Goal: Navigation & Orientation: Find specific page/section

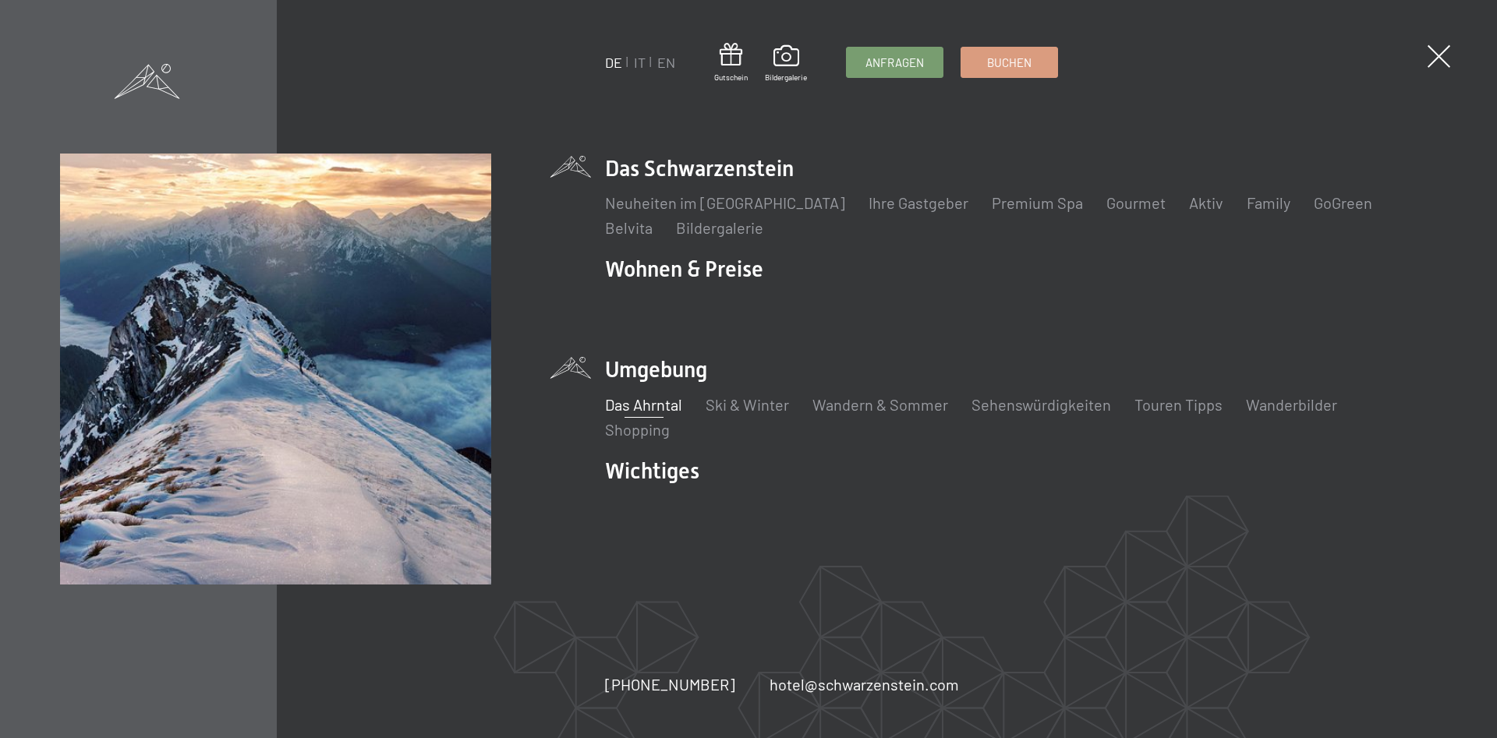
click at [672, 405] on link "Das Ahrntal" at bounding box center [643, 404] width 77 height 19
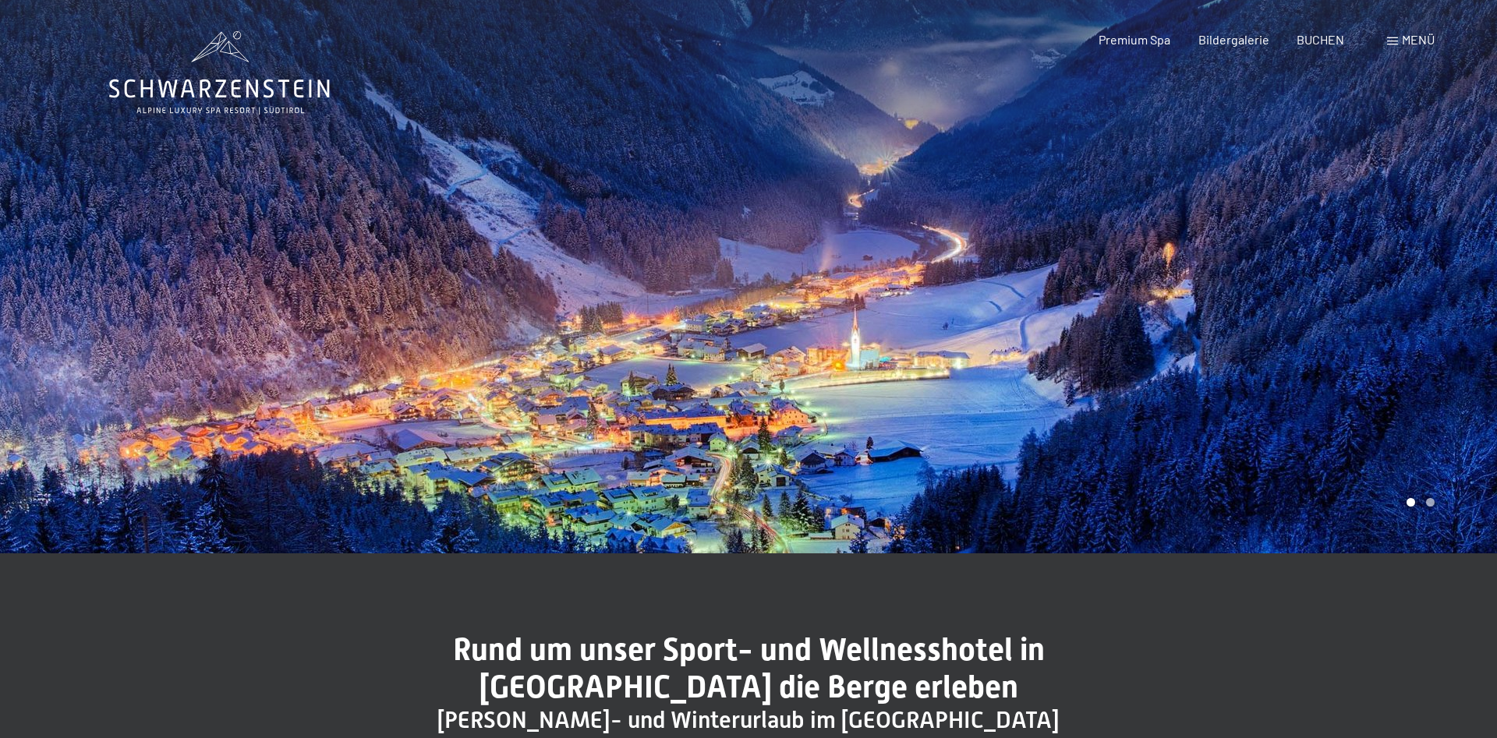
click at [1466, 311] on div at bounding box center [1123, 277] width 749 height 554
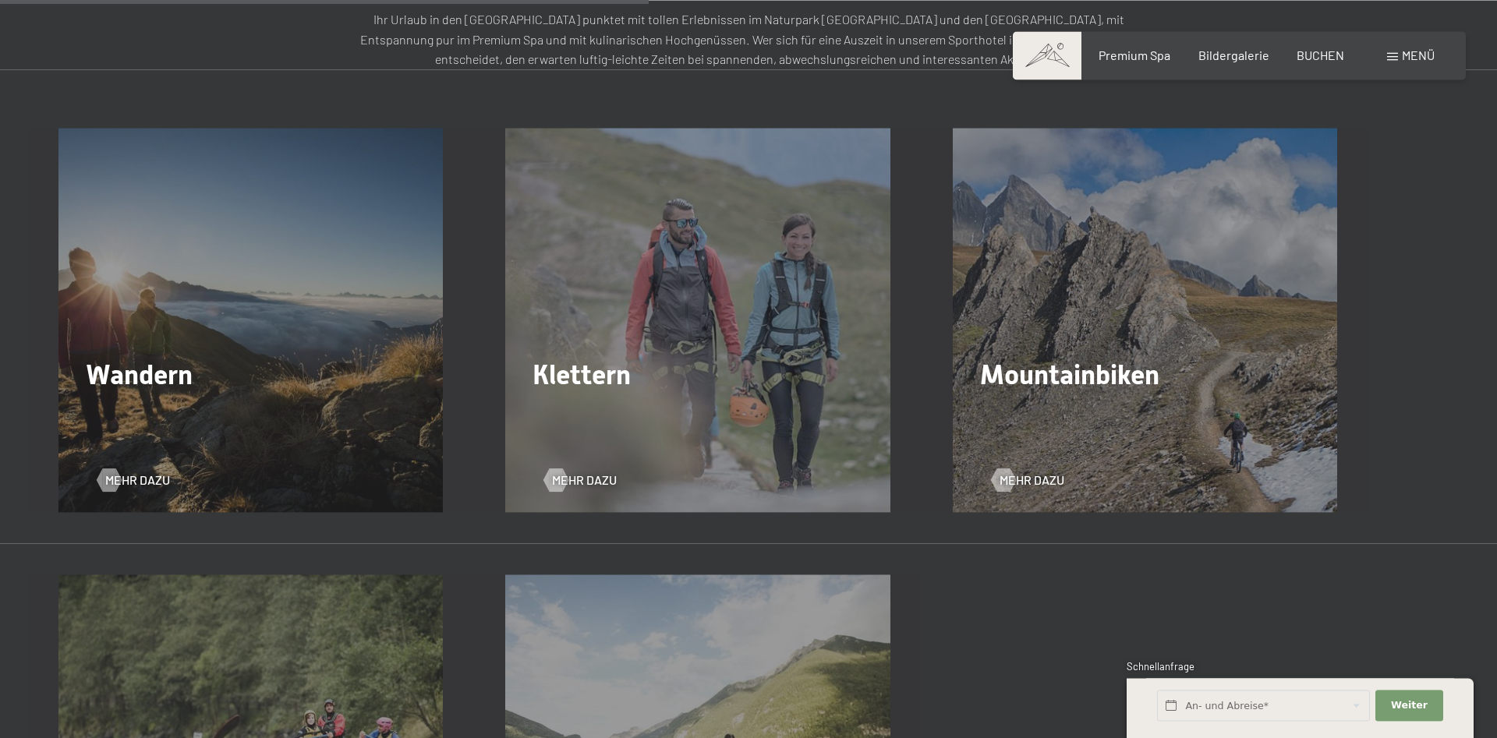
scroll to position [2466, 0]
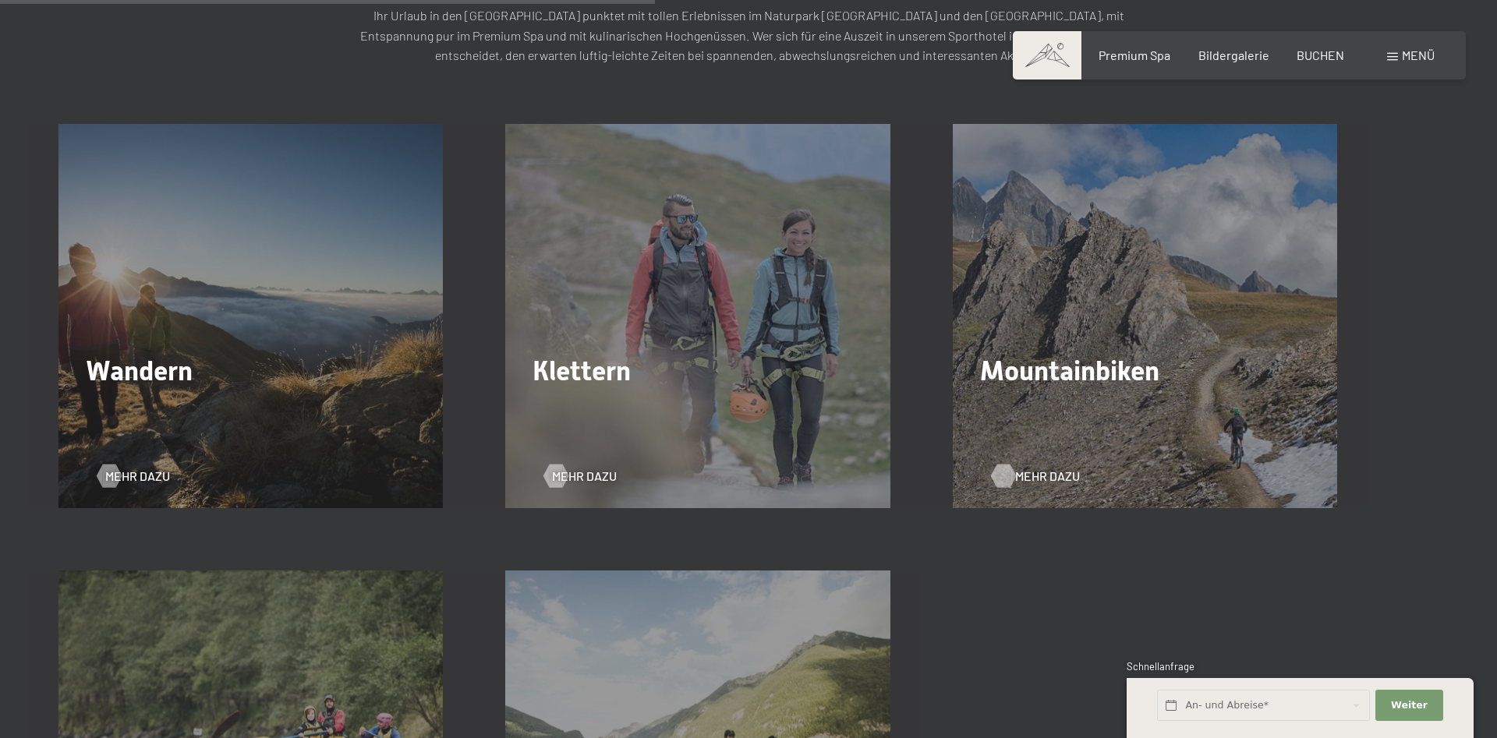
click at [1028, 477] on span "Mehr dazu" at bounding box center [1047, 476] width 65 height 17
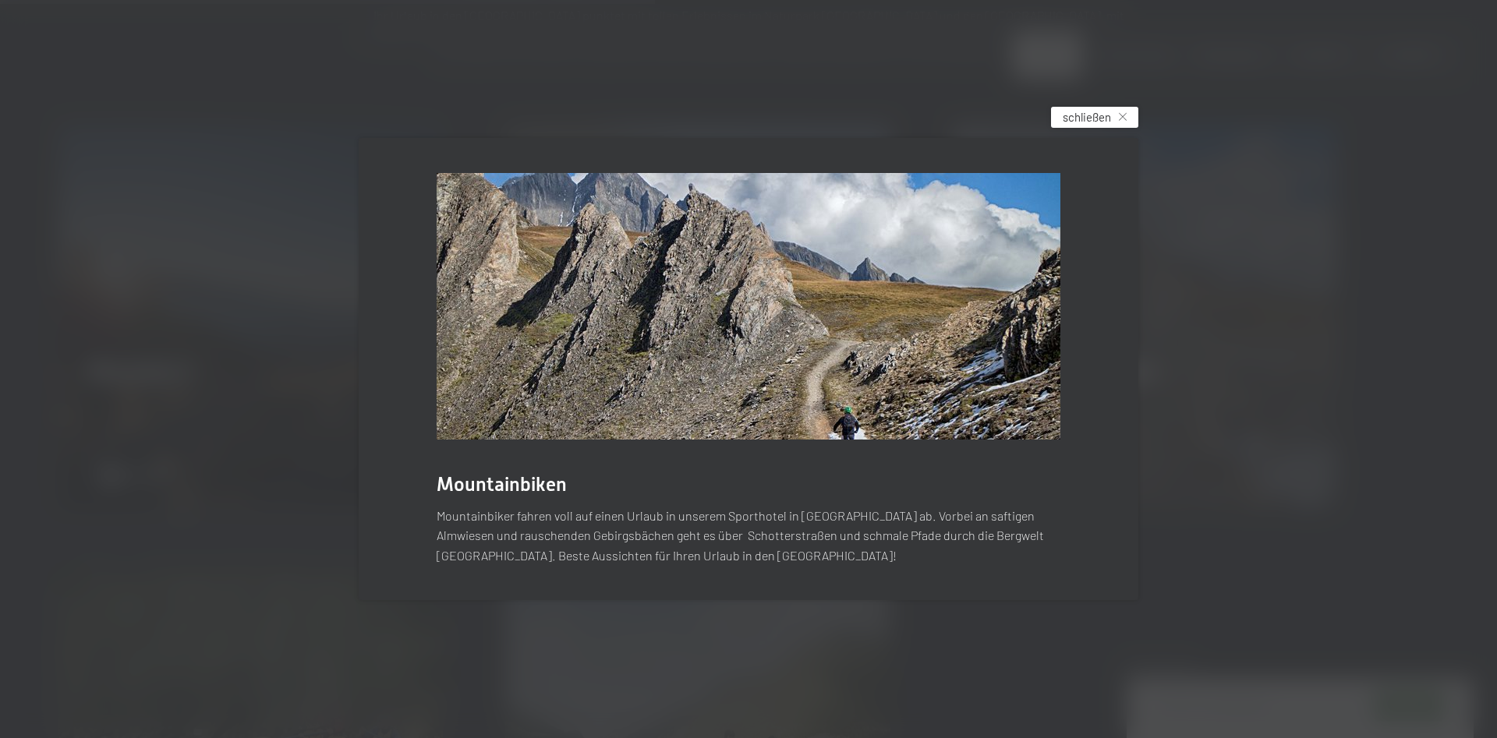
click at [1112, 122] on div "schließen" at bounding box center [1094, 117] width 87 height 21
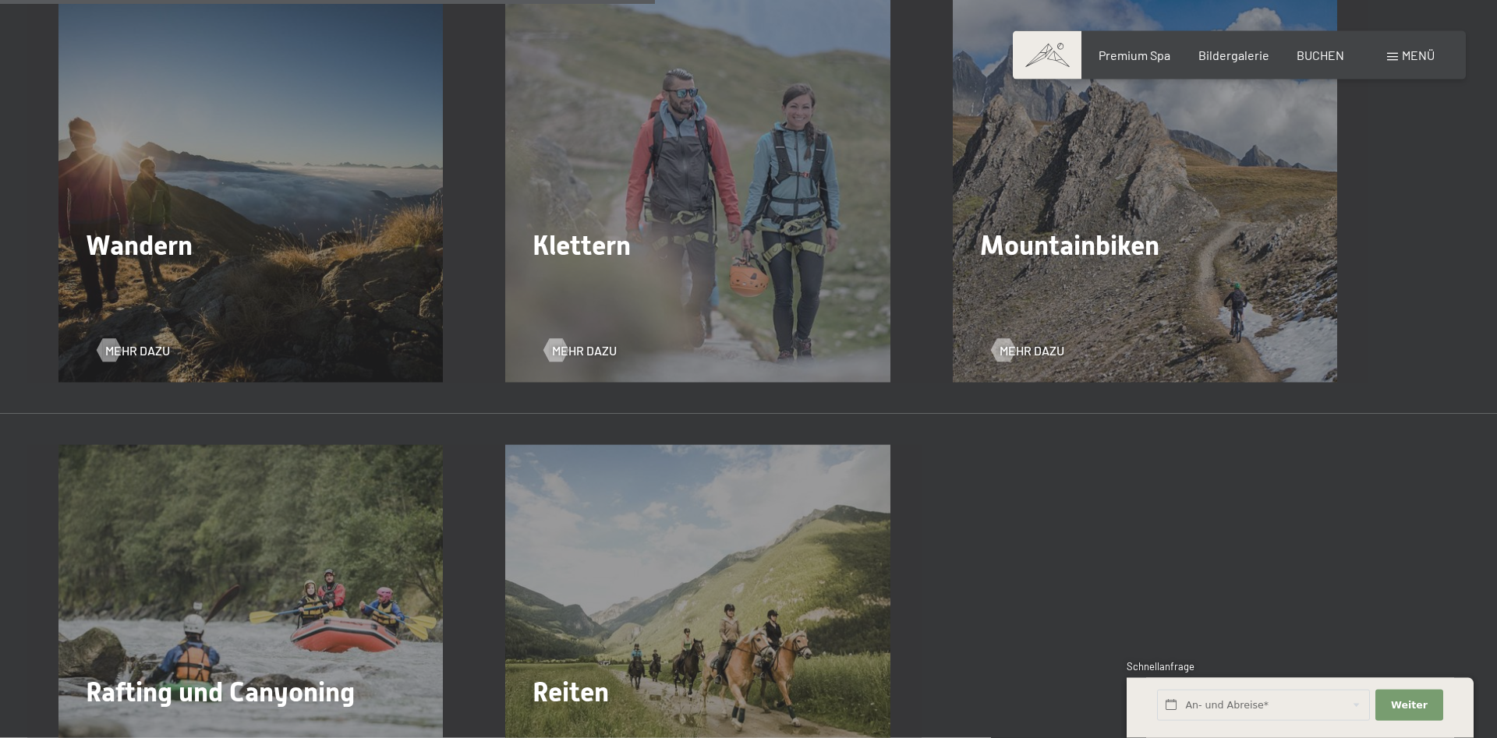
scroll to position [2704, 0]
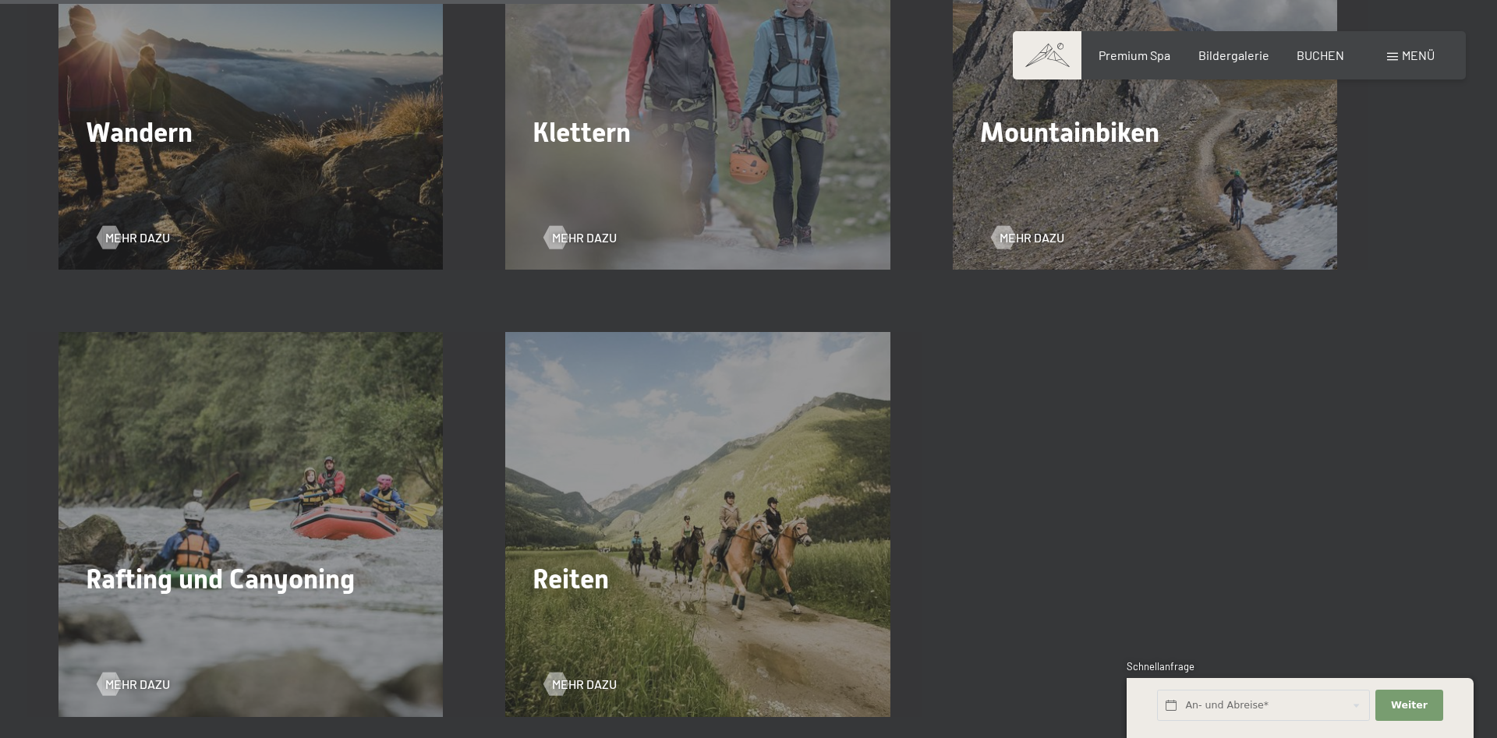
click at [243, 584] on span "Rafting und Canyoning" at bounding box center [220, 579] width 269 height 31
click at [137, 682] on span "Mehr dazu" at bounding box center [153, 684] width 65 height 17
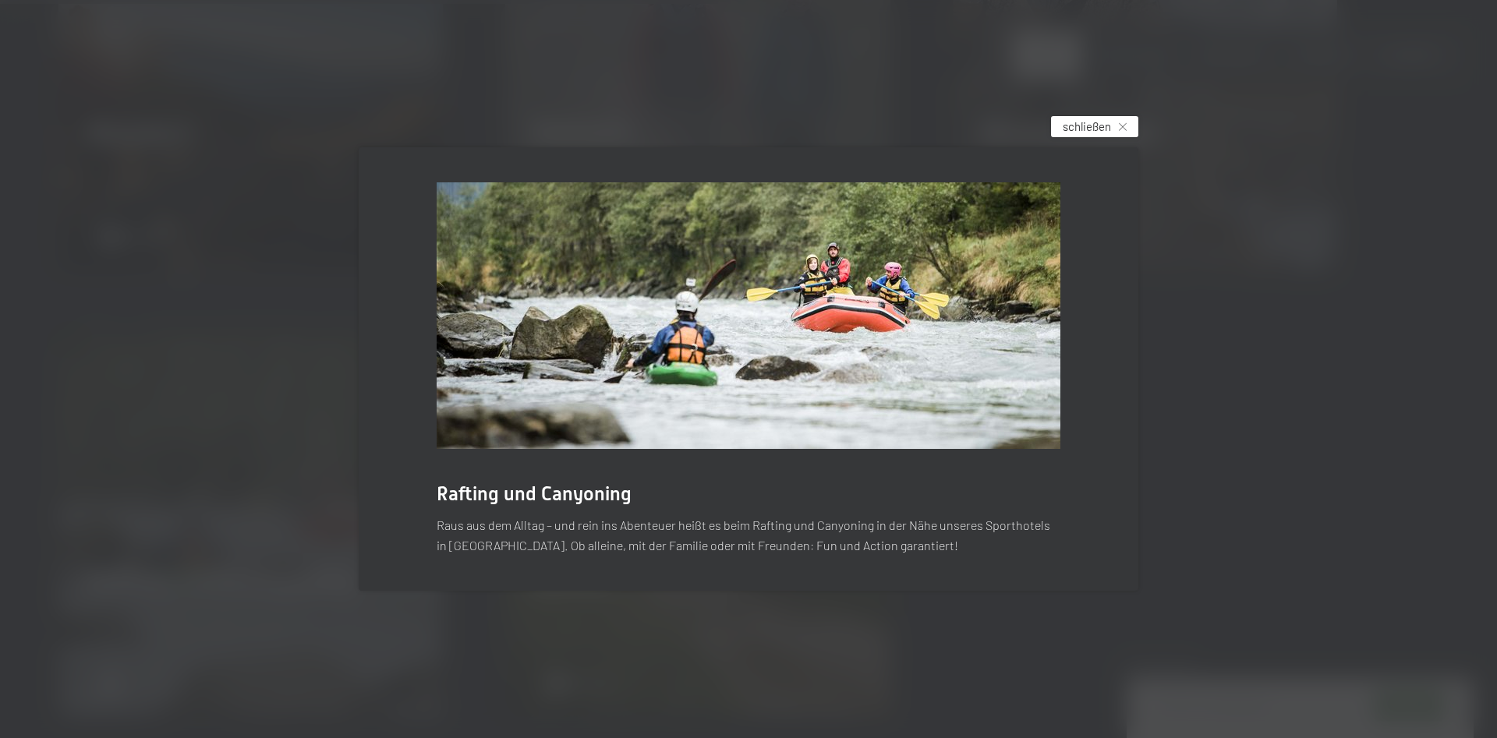
click at [1089, 127] on span "schließen" at bounding box center [1087, 127] width 48 height 16
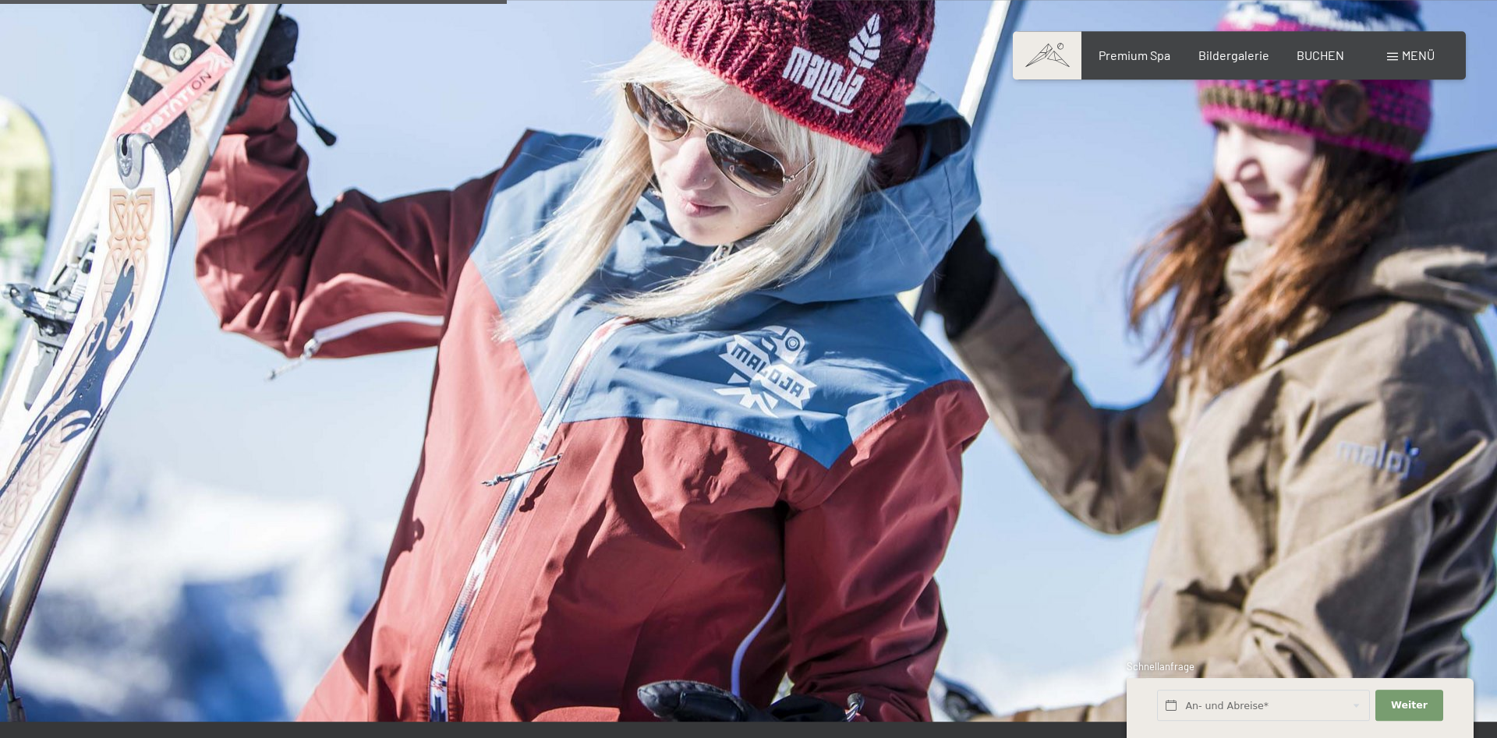
scroll to position [1591, 0]
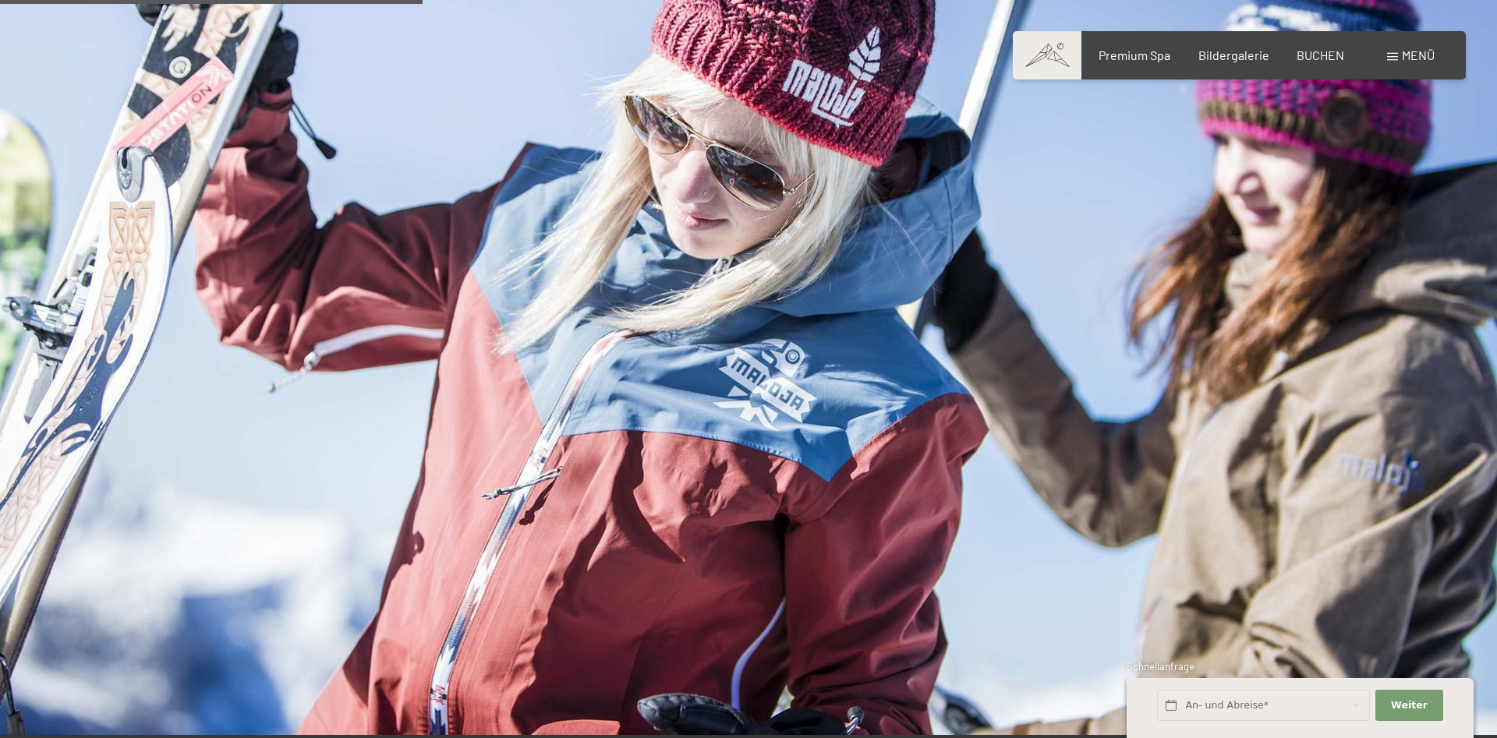
click at [1425, 55] on span "Menü" at bounding box center [1418, 55] width 33 height 15
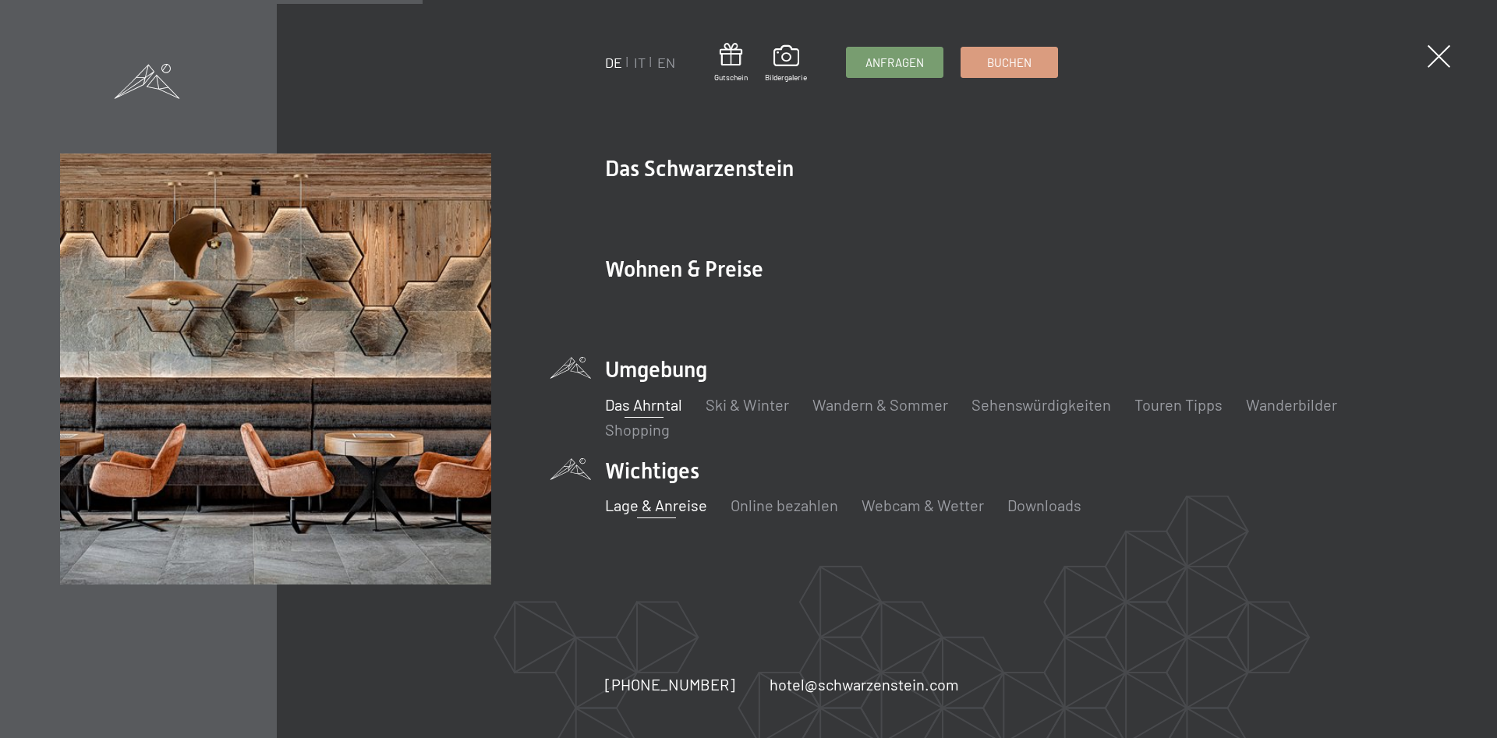
click at [667, 503] on link "Lage & Anreise" at bounding box center [656, 505] width 102 height 19
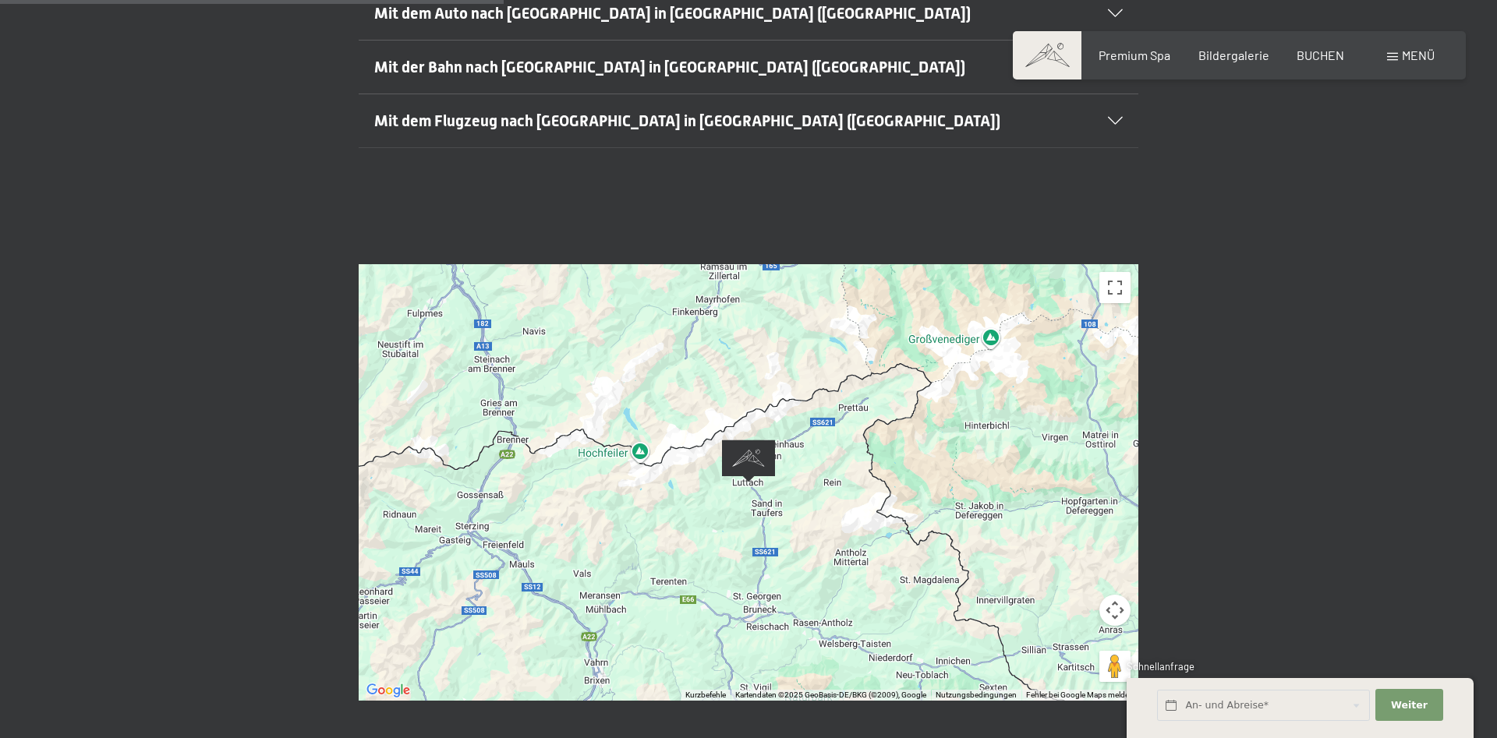
scroll to position [239, 0]
